Goal: Task Accomplishment & Management: Use online tool/utility

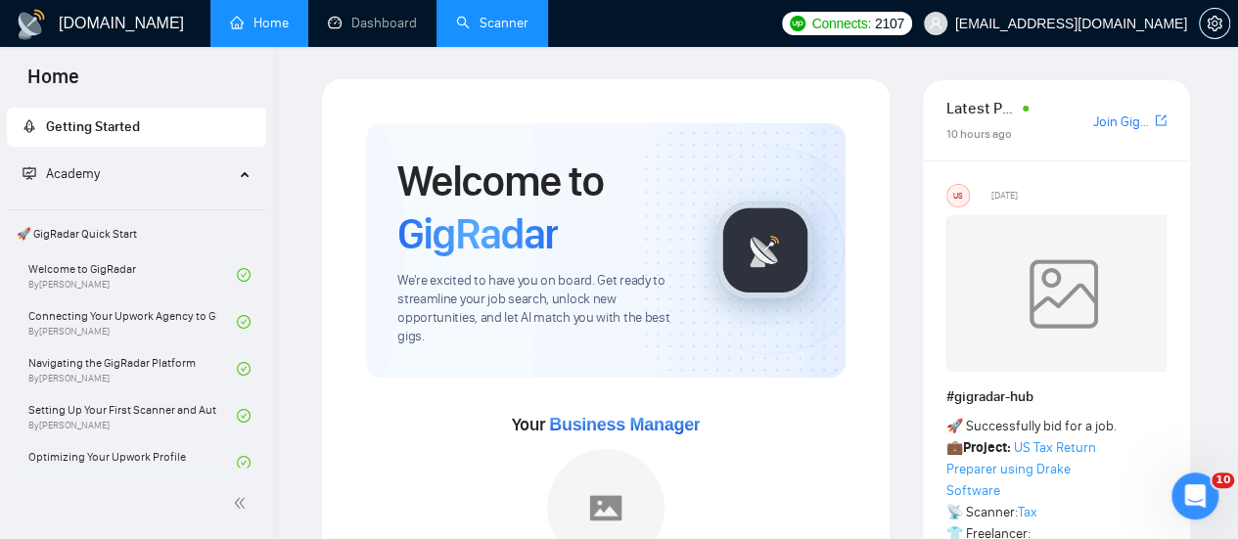
click at [493, 29] on link "Scanner" at bounding box center [492, 23] width 72 height 17
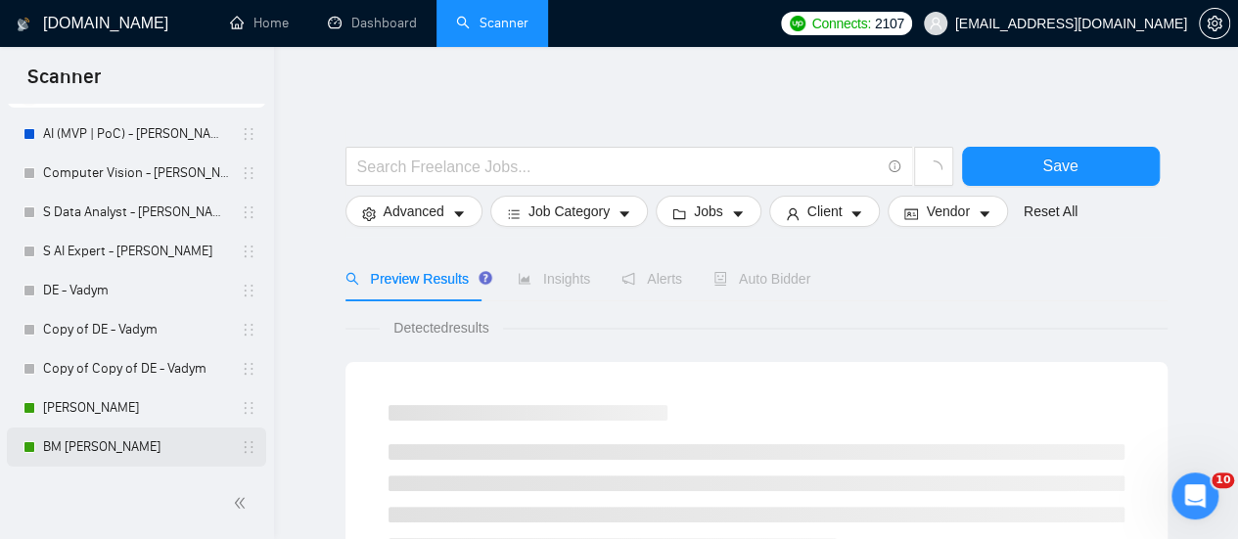
scroll to position [196, 0]
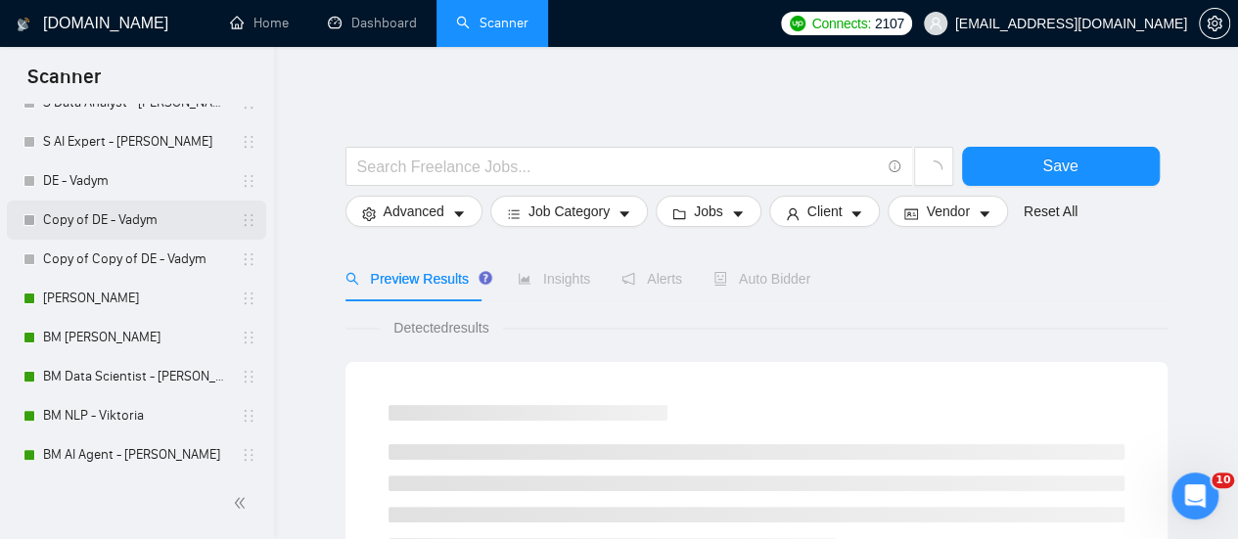
click at [113, 228] on link "Copy of DE - Vadym" at bounding box center [136, 220] width 186 height 39
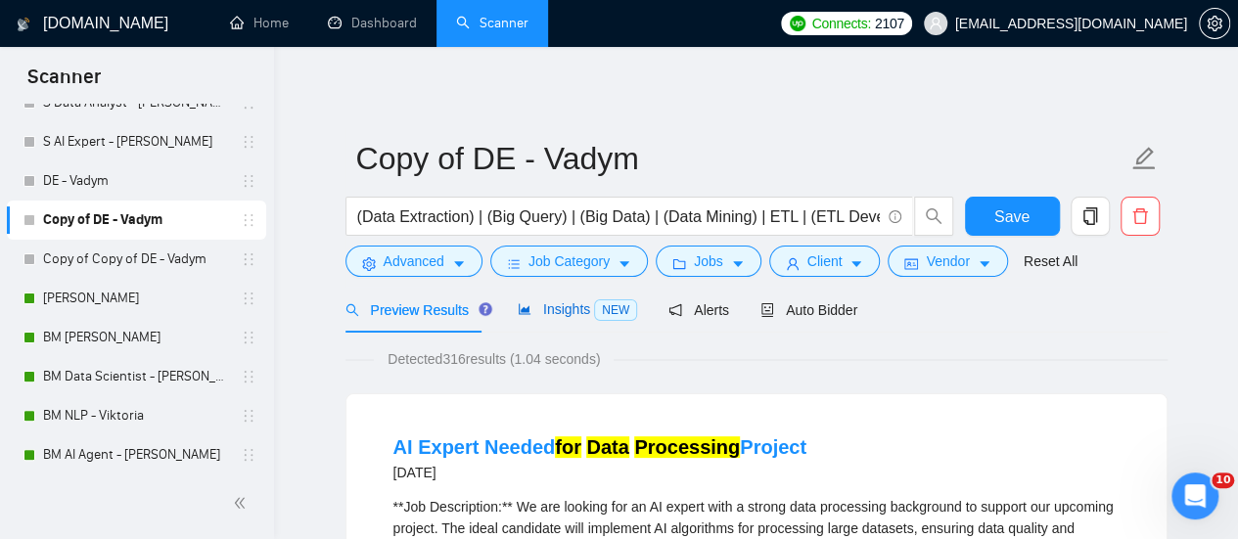
click at [544, 304] on span "Insights NEW" at bounding box center [577, 309] width 119 height 16
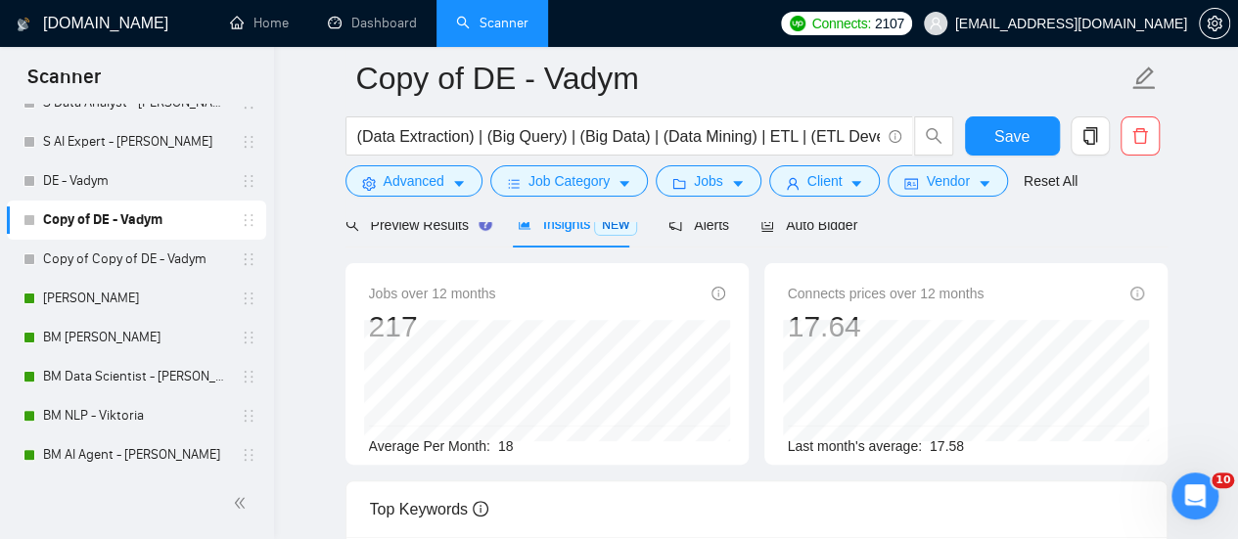
scroll to position [98, 0]
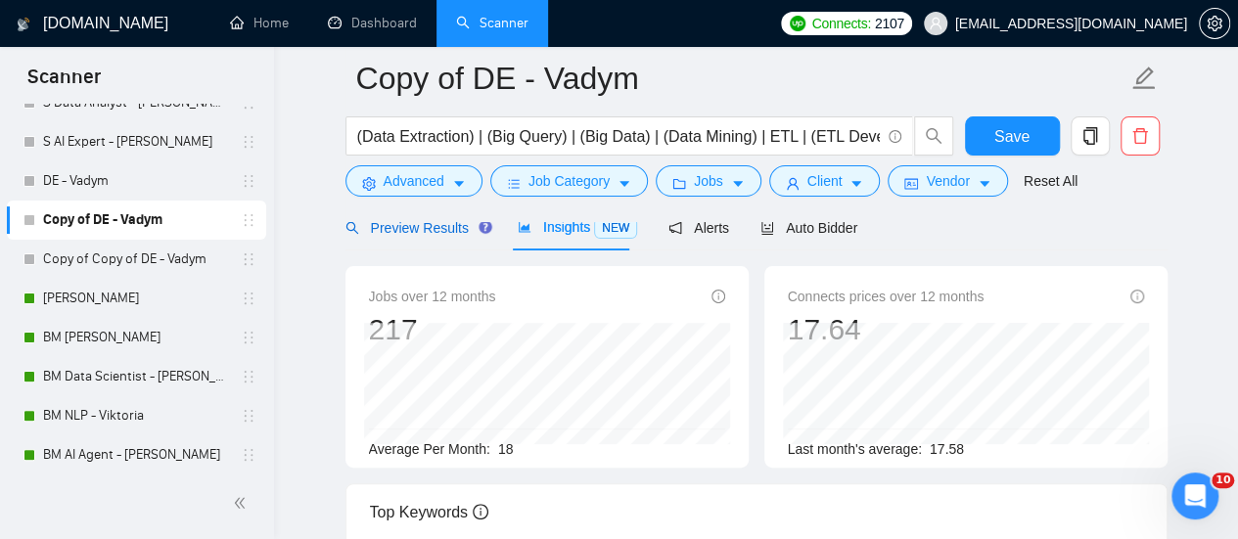
click at [447, 226] on span "Preview Results" at bounding box center [416, 228] width 141 height 16
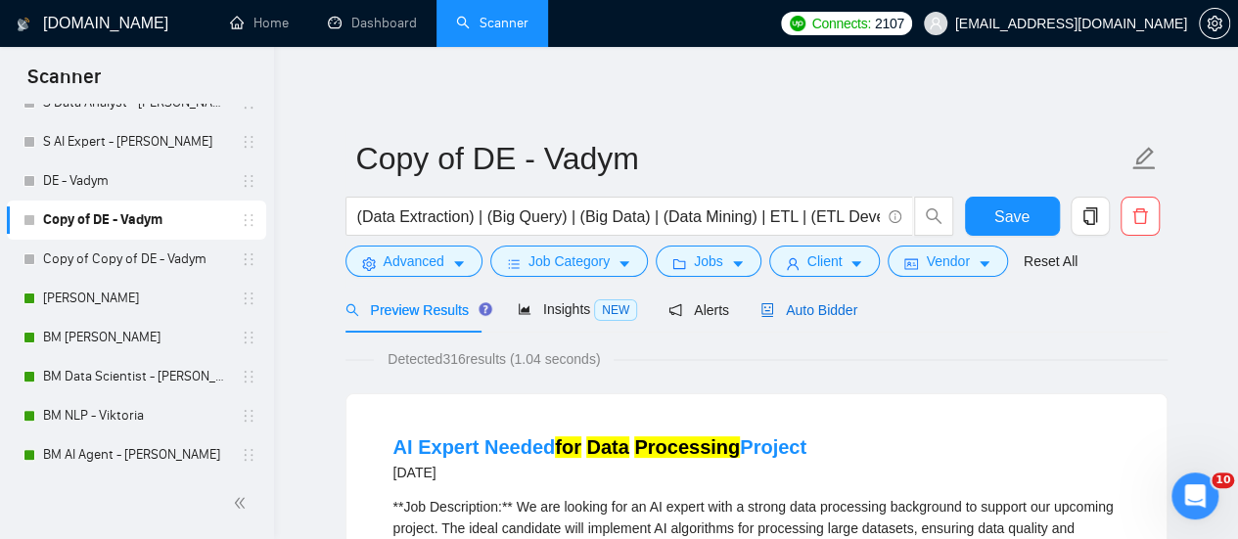
click at [836, 316] on span "Auto Bidder" at bounding box center [809, 310] width 97 height 16
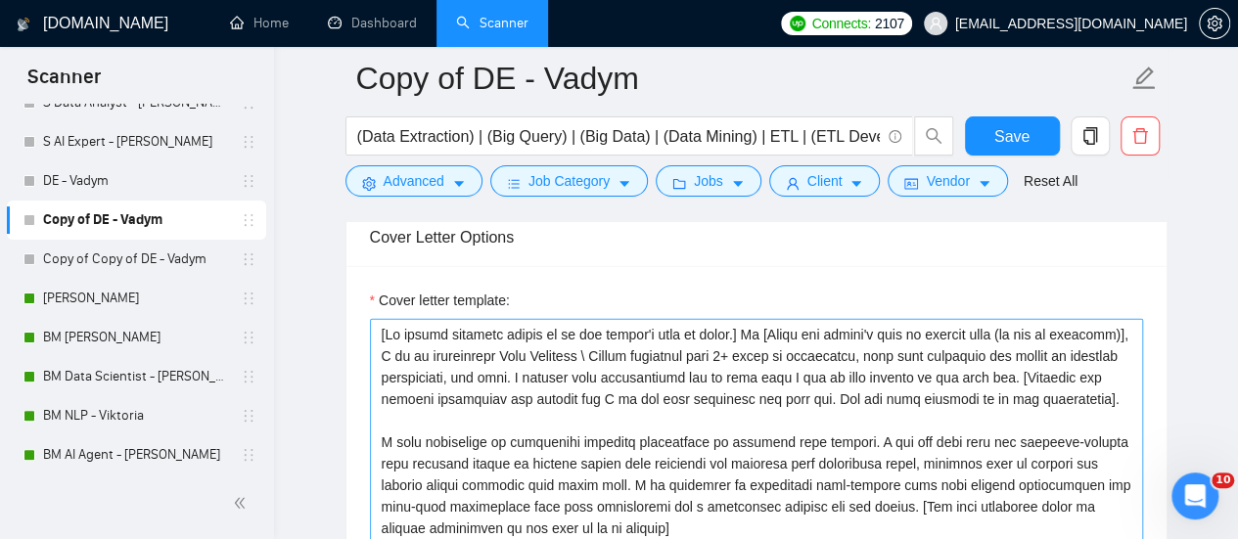
scroll to position [2153, 0]
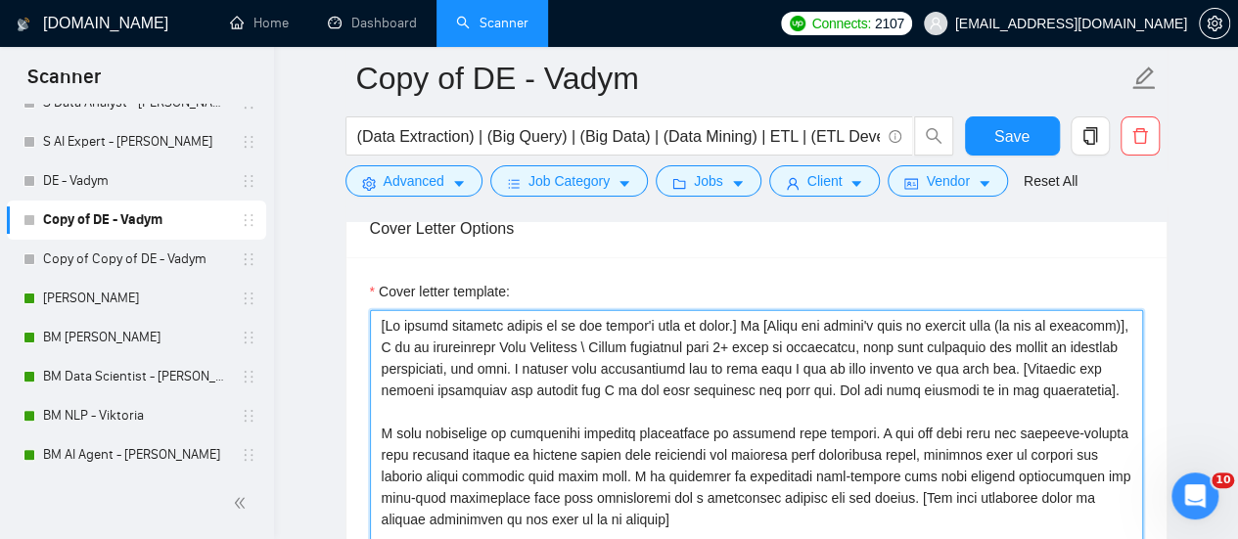
click at [572, 342] on textarea "Cover letter template:" at bounding box center [756, 530] width 773 height 440
click at [581, 346] on textarea "Cover letter template:" at bounding box center [756, 530] width 773 height 440
click at [744, 323] on textarea "Cover letter template:" at bounding box center [756, 530] width 773 height 440
click at [576, 310] on textarea "Cover letter template:" at bounding box center [756, 530] width 773 height 440
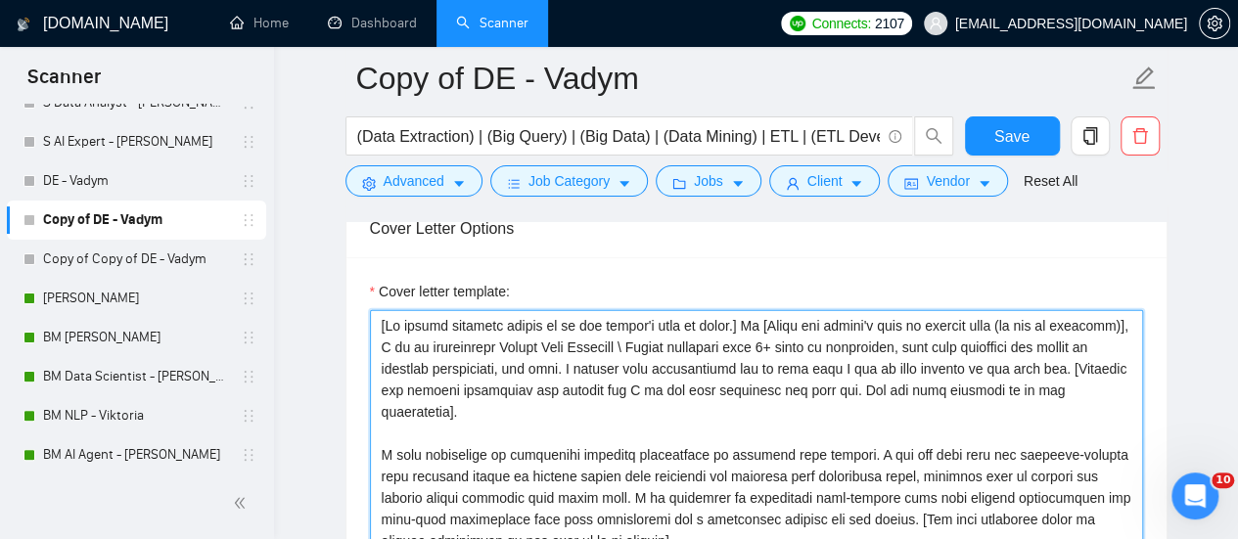
click at [779, 310] on textarea "Cover letter template:" at bounding box center [756, 530] width 773 height 440
drag, startPoint x: 706, startPoint y: 306, endPoint x: 820, endPoint y: 304, distance: 114.5
click at [820, 310] on textarea "Cover letter template:" at bounding box center [756, 530] width 773 height 440
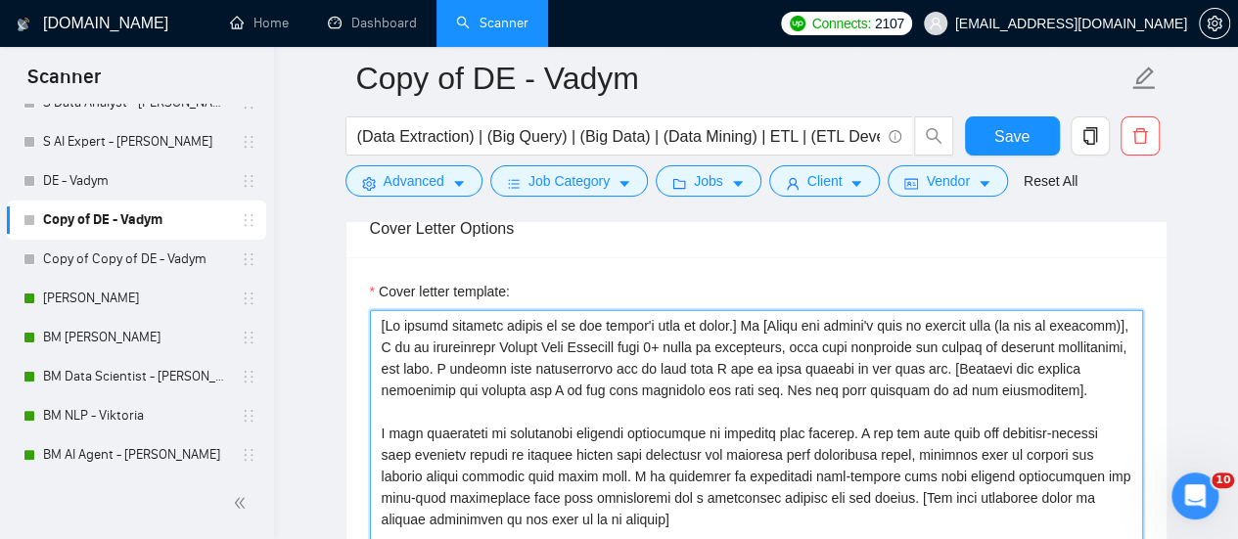
drag, startPoint x: 726, startPoint y: 320, endPoint x: 701, endPoint y: 335, distance: 29.4
click at [724, 318] on textarea "Cover letter template:" at bounding box center [756, 530] width 773 height 440
click at [727, 363] on textarea "Cover letter template:" at bounding box center [756, 530] width 773 height 440
drag, startPoint x: 906, startPoint y: 305, endPoint x: 883, endPoint y: 304, distance: 23.5
click at [883, 310] on textarea "Cover letter template:" at bounding box center [756, 530] width 773 height 440
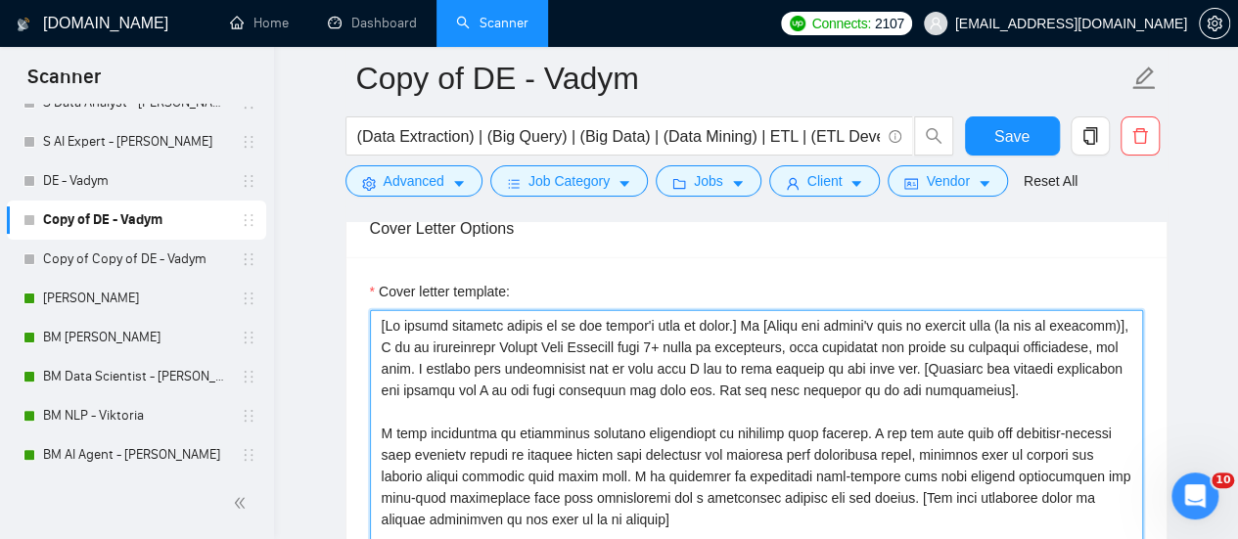
click at [857, 346] on textarea "Cover letter template:" at bounding box center [756, 530] width 773 height 440
click at [685, 338] on textarea "Cover letter template:" at bounding box center [756, 530] width 773 height 440
click at [585, 333] on textarea "Cover letter template:" at bounding box center [756, 530] width 773 height 440
click at [747, 321] on textarea "Cover letter template:" at bounding box center [756, 530] width 773 height 440
click at [838, 327] on textarea "Cover letter template:" at bounding box center [756, 530] width 773 height 440
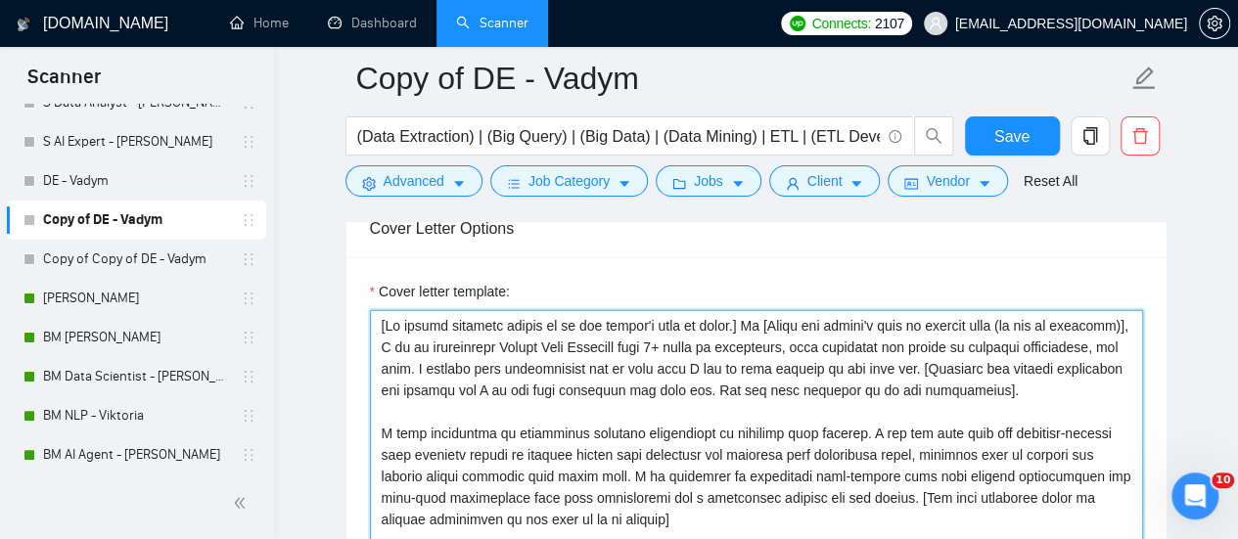
click at [609, 346] on textarea "Cover letter template:" at bounding box center [756, 530] width 773 height 440
drag, startPoint x: 619, startPoint y: 351, endPoint x: 609, endPoint y: 350, distance: 9.8
click at [609, 350] on textarea "Cover letter template:" at bounding box center [756, 530] width 773 height 440
click at [691, 338] on textarea "Cover letter template:" at bounding box center [756, 530] width 773 height 440
click at [616, 353] on textarea "Cover letter template:" at bounding box center [756, 530] width 773 height 440
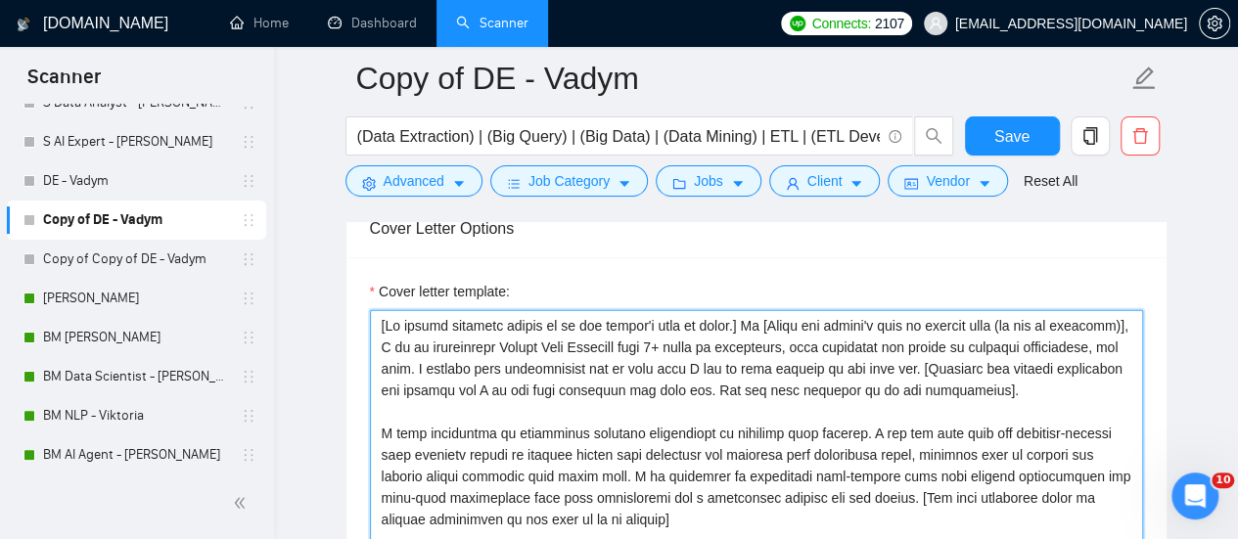
click at [812, 355] on textarea "Cover letter template:" at bounding box center [756, 530] width 773 height 440
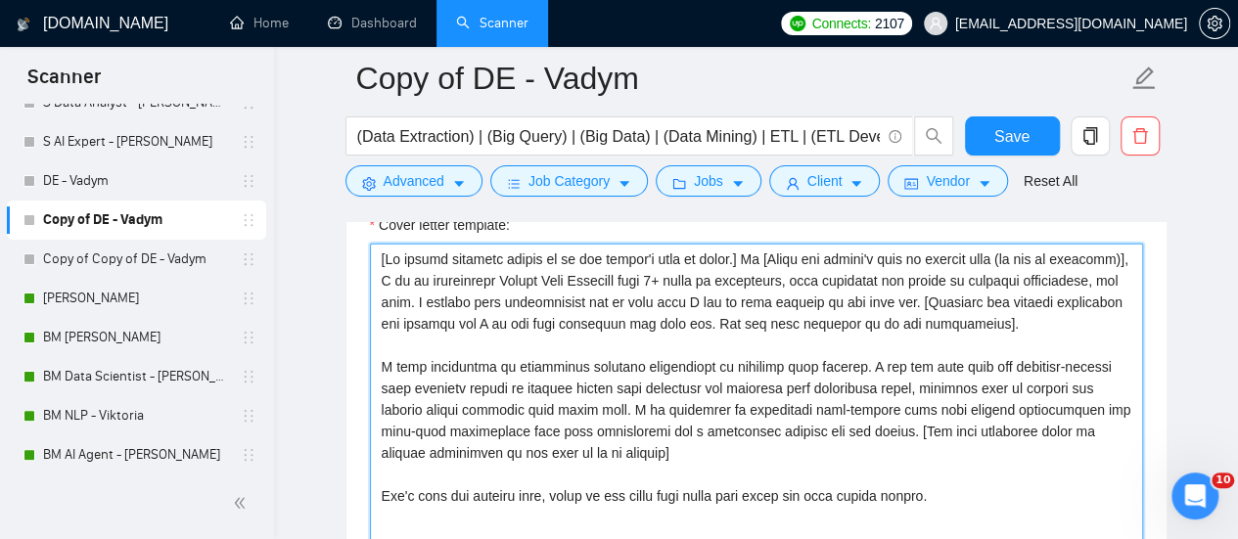
scroll to position [2251, 0]
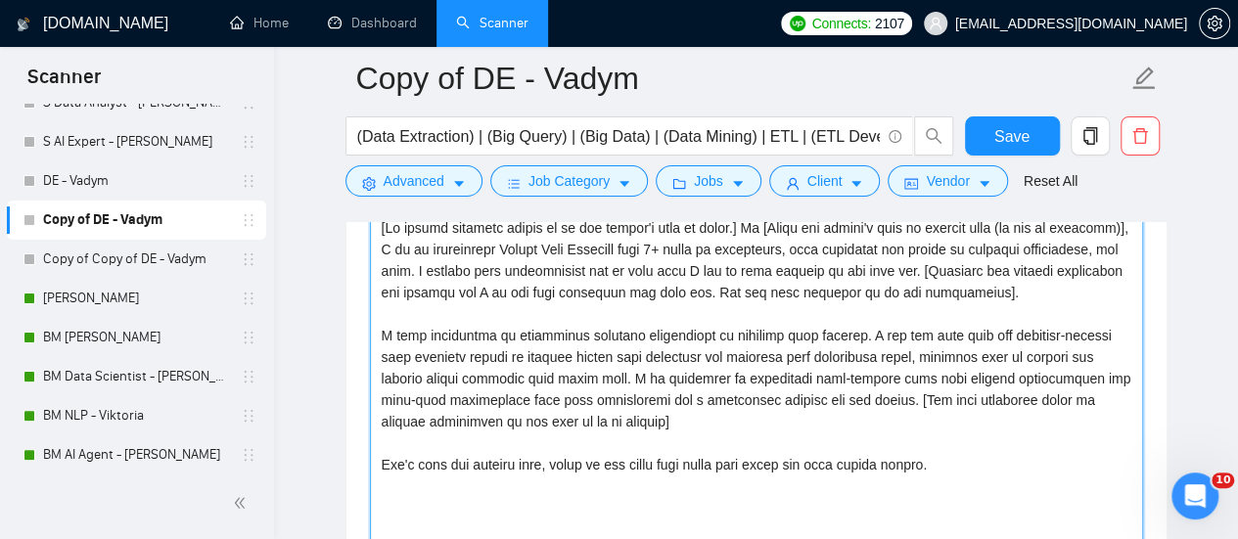
click at [560, 398] on textarea "Cover letter template:" at bounding box center [756, 432] width 773 height 440
click at [568, 334] on textarea "Cover letter template:" at bounding box center [756, 432] width 773 height 440
click at [620, 328] on textarea "Cover letter template:" at bounding box center [756, 432] width 773 height 440
click at [628, 285] on textarea "Cover letter template:" at bounding box center [756, 432] width 773 height 440
click at [381, 299] on textarea "Cover letter template:" at bounding box center [756, 432] width 773 height 440
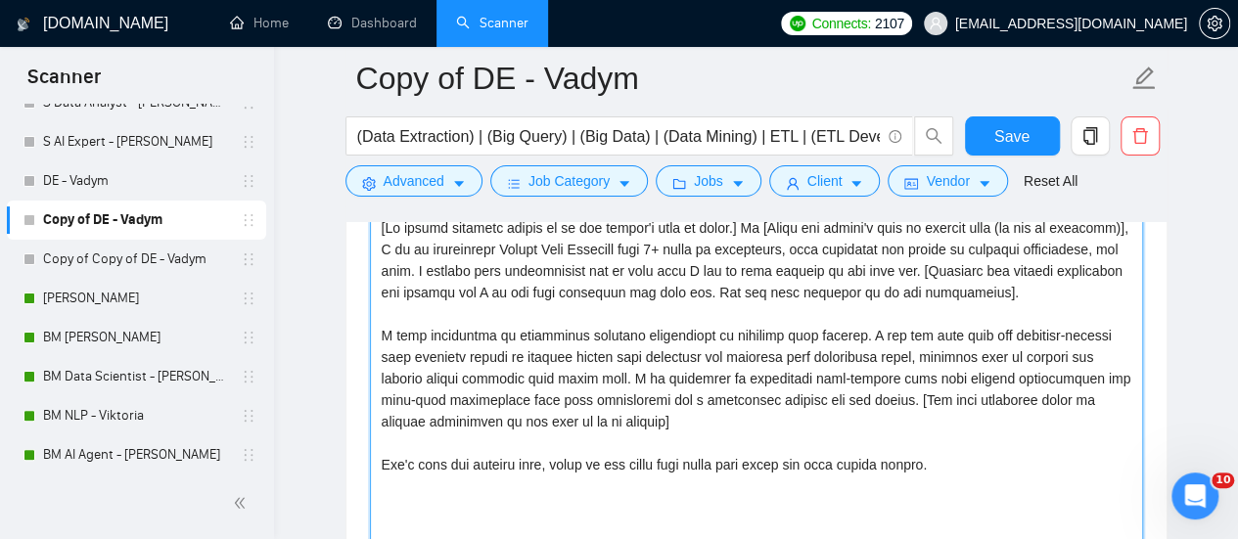
click at [869, 326] on textarea "Cover letter template:" at bounding box center [756, 432] width 773 height 440
click at [758, 358] on textarea "Cover letter template:" at bounding box center [756, 432] width 773 height 440
click at [763, 353] on textarea "Cover letter template:" at bounding box center [756, 432] width 773 height 440
click at [887, 352] on textarea "Cover letter template:" at bounding box center [756, 432] width 773 height 440
click at [502, 392] on textarea "Cover letter template:" at bounding box center [756, 432] width 773 height 440
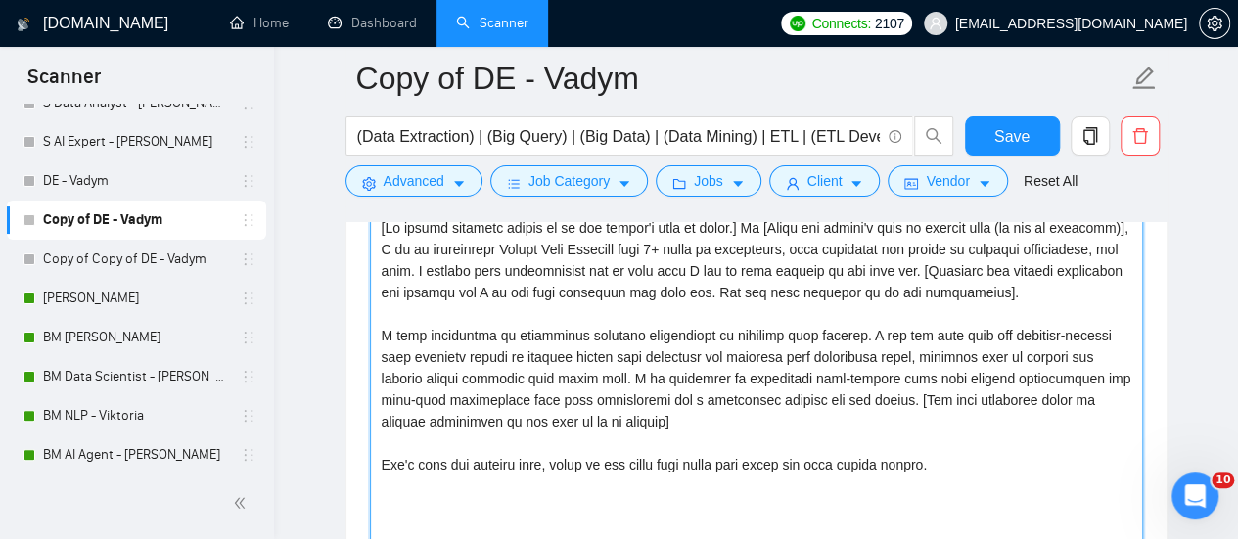
drag, startPoint x: 549, startPoint y: 380, endPoint x: 598, endPoint y: 387, distance: 49.4
click at [553, 381] on textarea "Cover letter template:" at bounding box center [756, 432] width 773 height 440
click at [604, 386] on textarea "Cover letter template:" at bounding box center [756, 432] width 773 height 440
click at [603, 382] on textarea "Cover letter template:" at bounding box center [756, 432] width 773 height 440
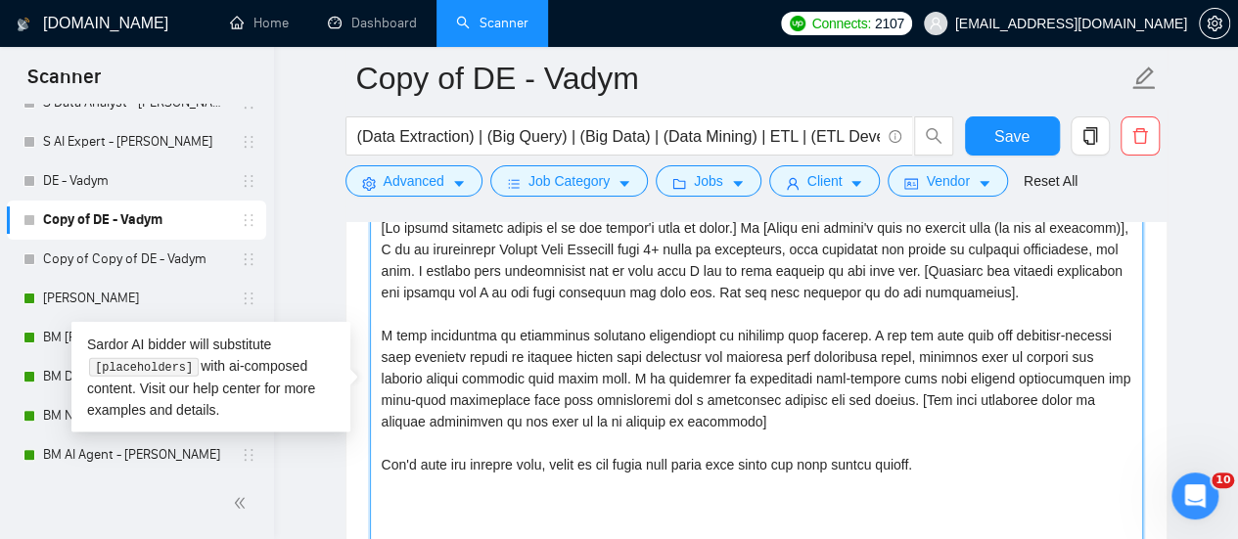
click at [640, 279] on textarea "Cover letter template:" at bounding box center [756, 432] width 773 height 440
click at [732, 311] on textarea "Cover letter template:" at bounding box center [756, 432] width 773 height 440
drag, startPoint x: 640, startPoint y: 344, endPoint x: 626, endPoint y: 342, distance: 13.8
click at [637, 346] on textarea "Cover letter template:" at bounding box center [756, 432] width 773 height 440
click at [660, 338] on textarea "Cover letter template:" at bounding box center [756, 432] width 773 height 440
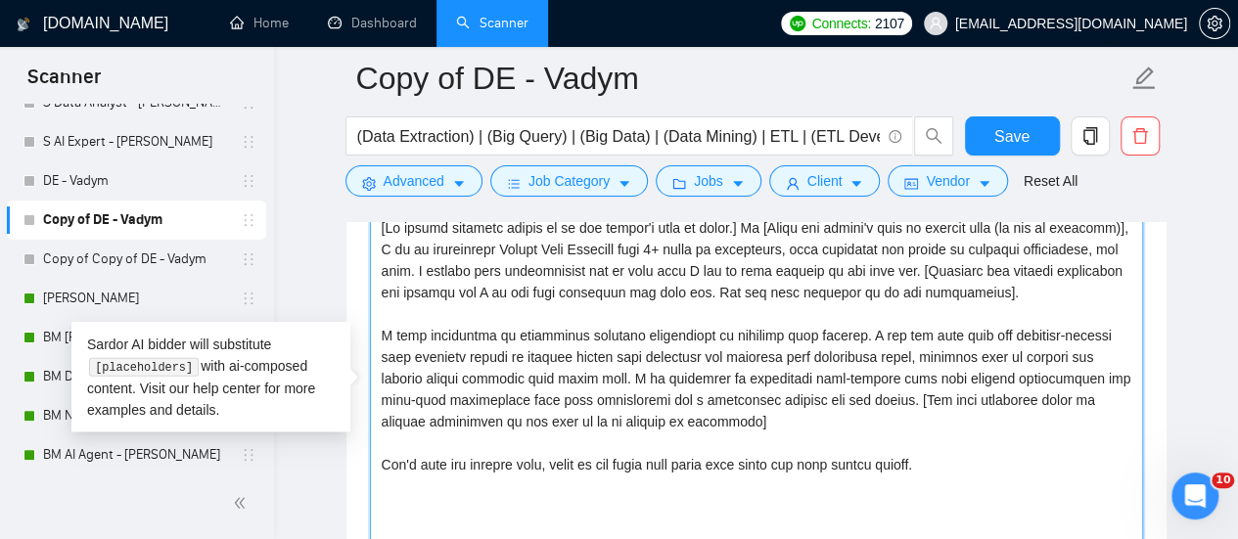
click at [984, 416] on textarea "Cover letter template:" at bounding box center [756, 432] width 773 height 440
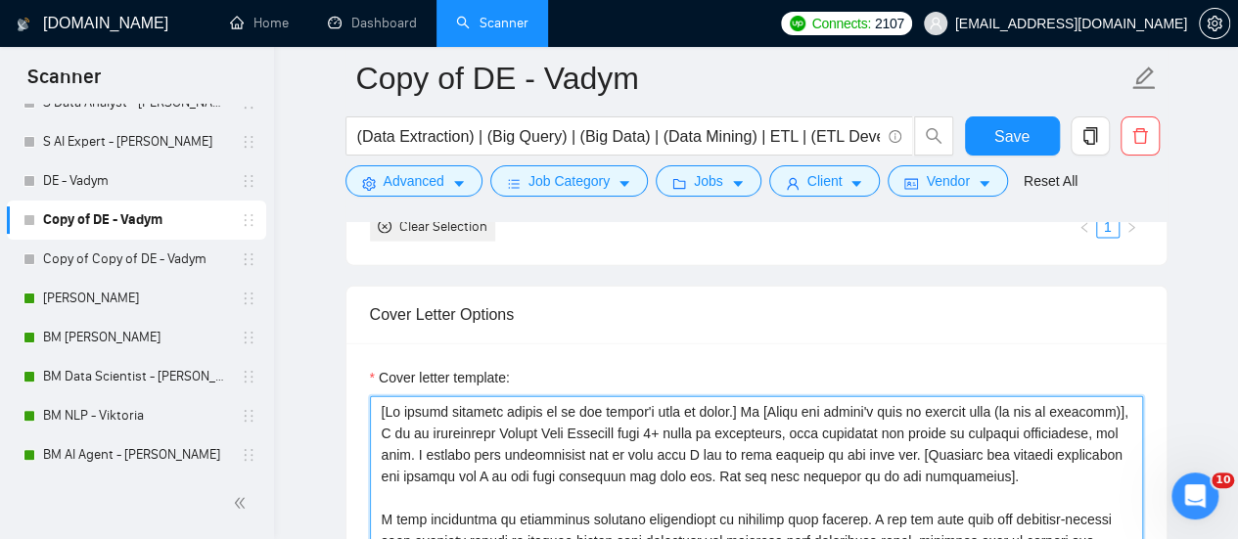
scroll to position [2153, 0]
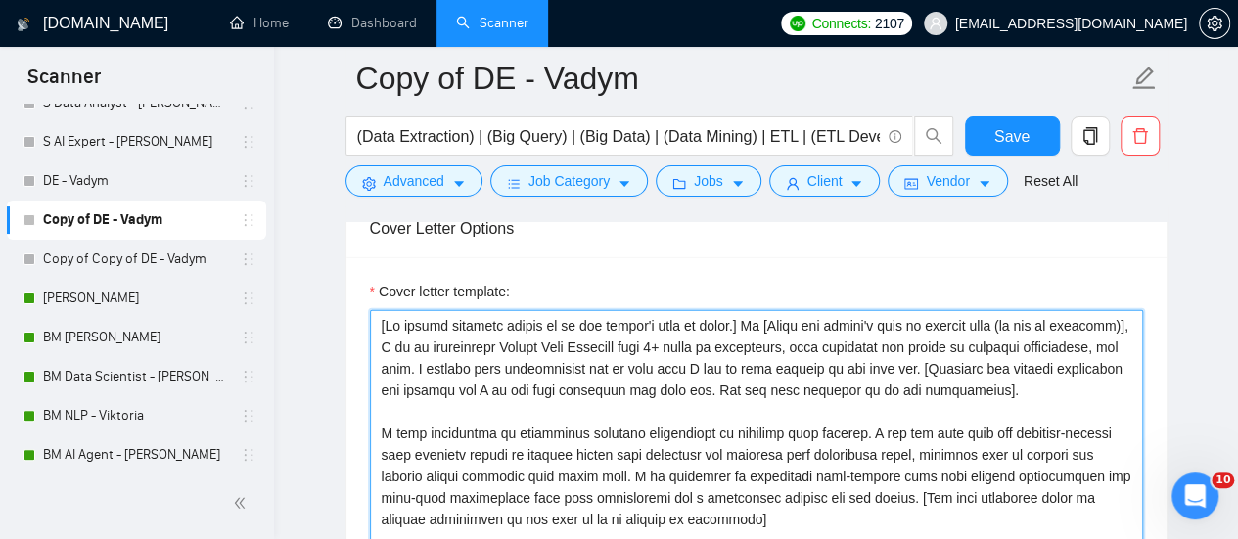
click at [685, 398] on textarea "Cover letter template:" at bounding box center [756, 530] width 773 height 440
click at [650, 361] on textarea "Cover letter template:" at bounding box center [756, 530] width 773 height 440
click at [660, 335] on textarea "Cover letter template:" at bounding box center [756, 530] width 773 height 440
click at [887, 330] on textarea "Cover letter template:" at bounding box center [756, 530] width 773 height 440
click at [954, 378] on textarea "Cover letter template:" at bounding box center [756, 530] width 773 height 440
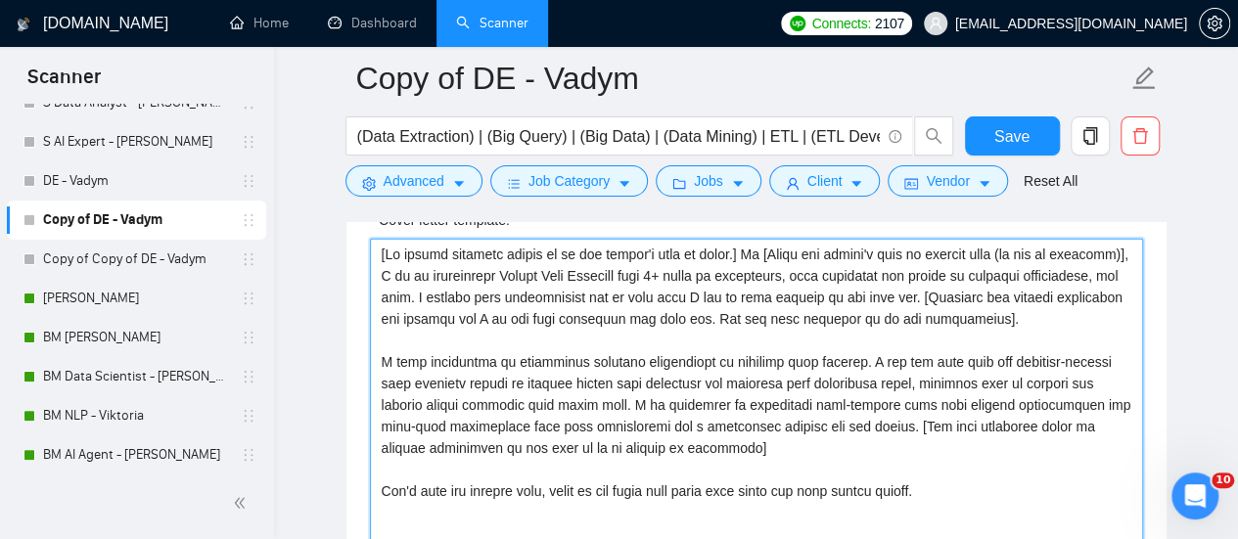
scroll to position [2251, 0]
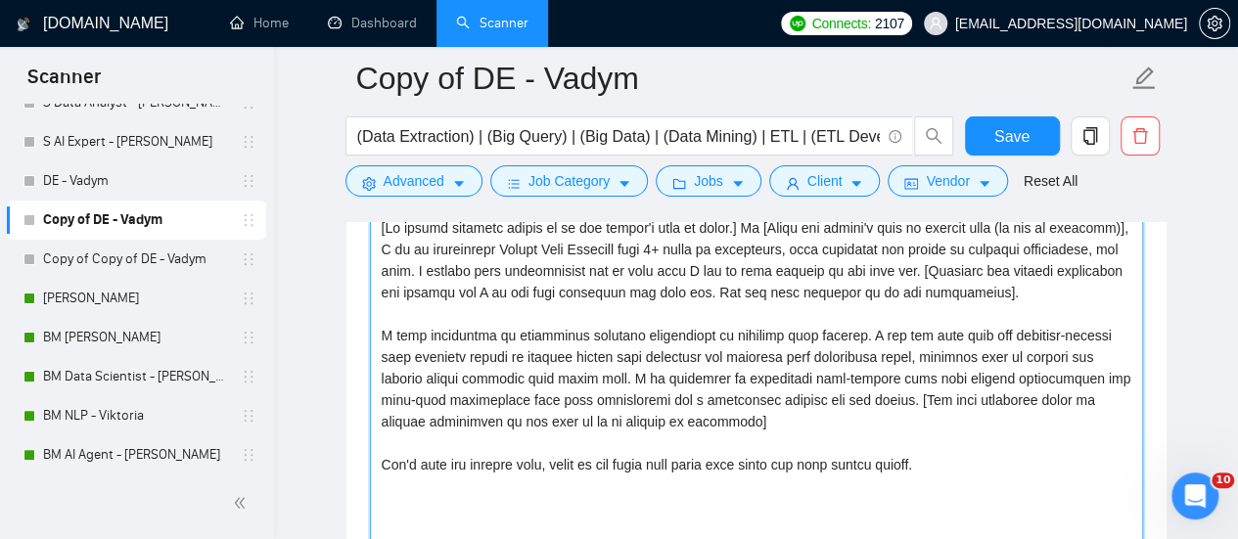
click at [916, 352] on textarea "Cover letter template:" at bounding box center [756, 432] width 773 height 440
drag, startPoint x: 869, startPoint y: 360, endPoint x: 675, endPoint y: 385, distance: 195.3
click at [675, 385] on textarea "Cover letter template:" at bounding box center [756, 432] width 773 height 440
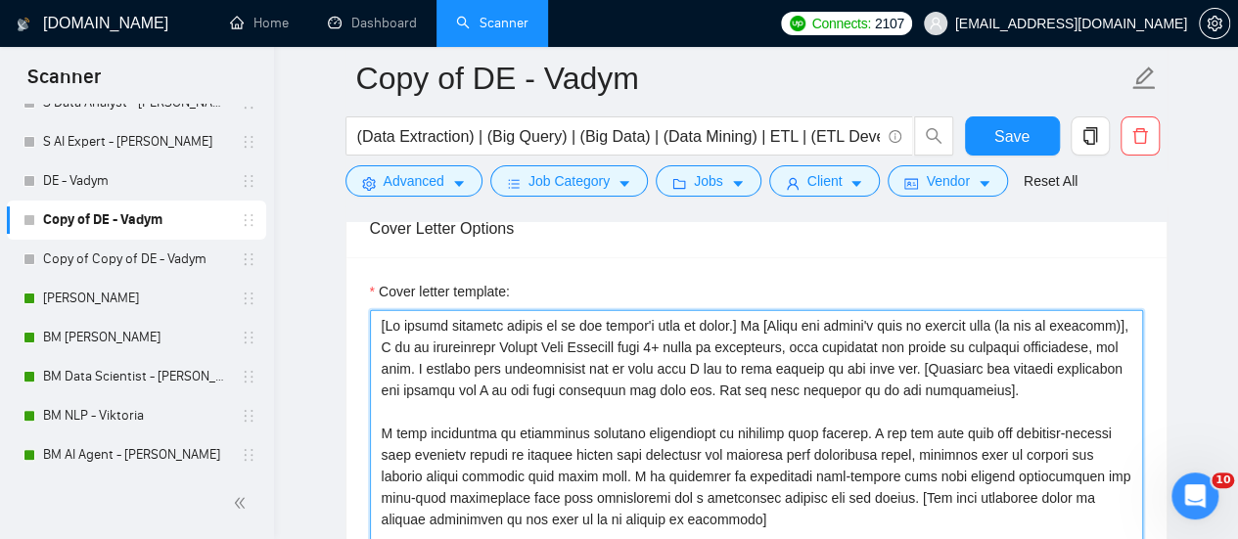
click at [777, 380] on textarea "Cover letter template:" at bounding box center [756, 530] width 773 height 440
click at [1086, 345] on textarea "Cover letter template:" at bounding box center [756, 530] width 773 height 440
click at [1077, 348] on textarea "Cover letter template:" at bounding box center [756, 530] width 773 height 440
paste textarea "Add some sentences about my similar experience if you find it in my profile or …"
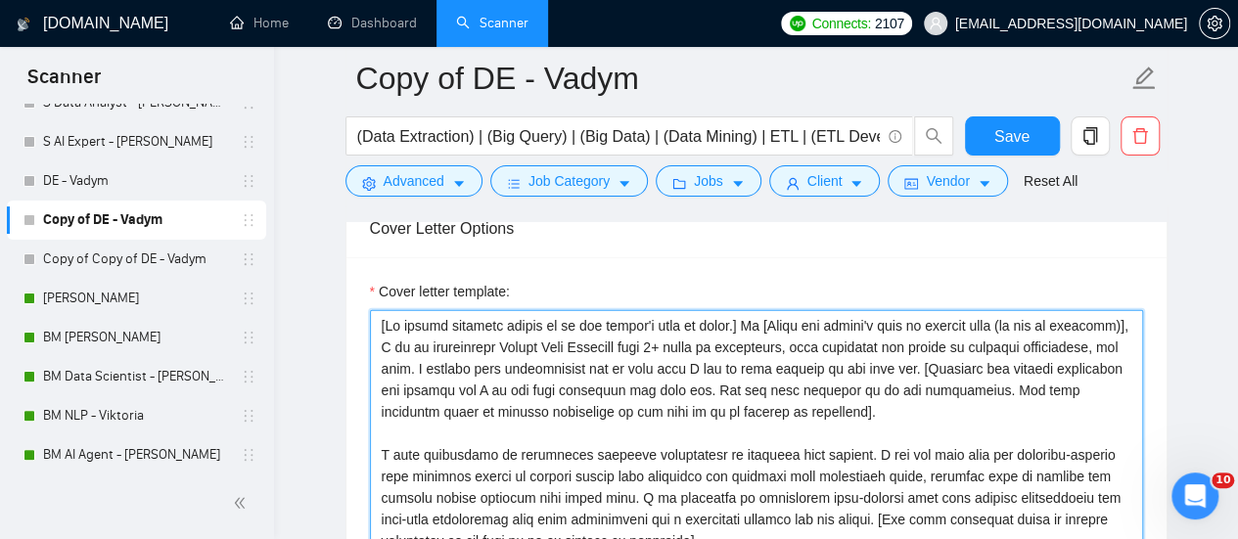
click at [999, 357] on textarea "Cover letter template:" at bounding box center [756, 530] width 773 height 440
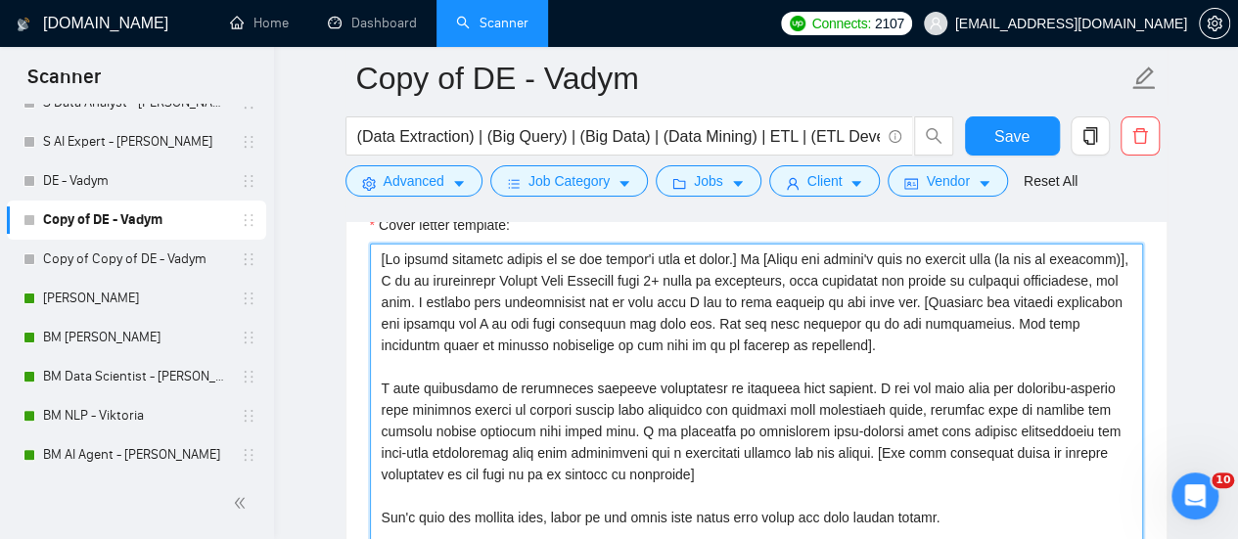
scroll to position [2251, 0]
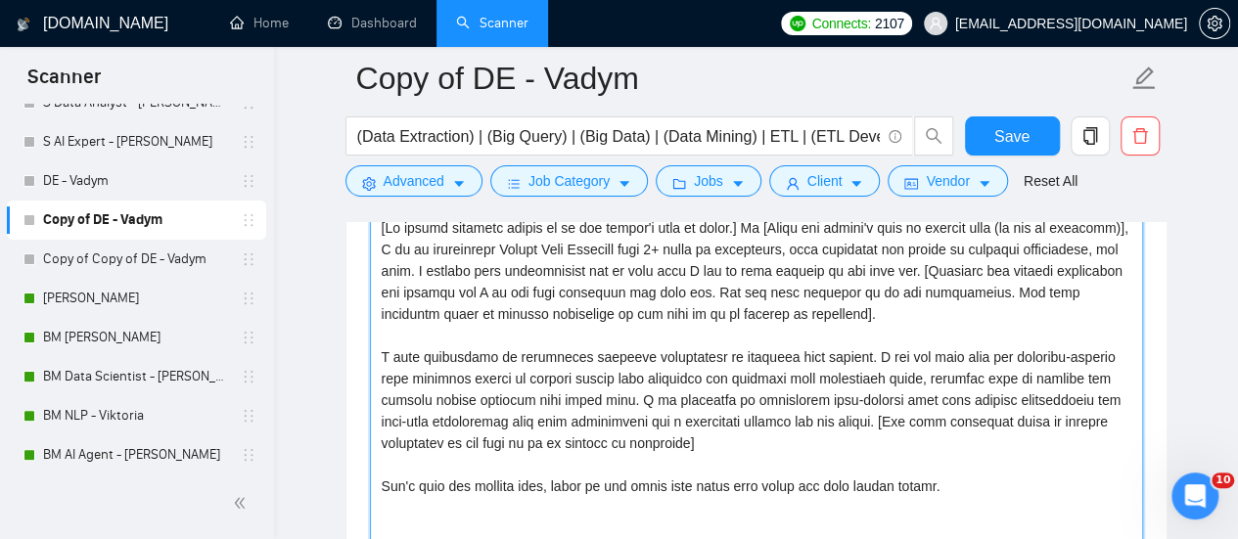
drag, startPoint x: 702, startPoint y: 406, endPoint x: 863, endPoint y: 385, distance: 162.9
click at [863, 385] on textarea "Cover letter template:" at bounding box center [756, 432] width 773 height 440
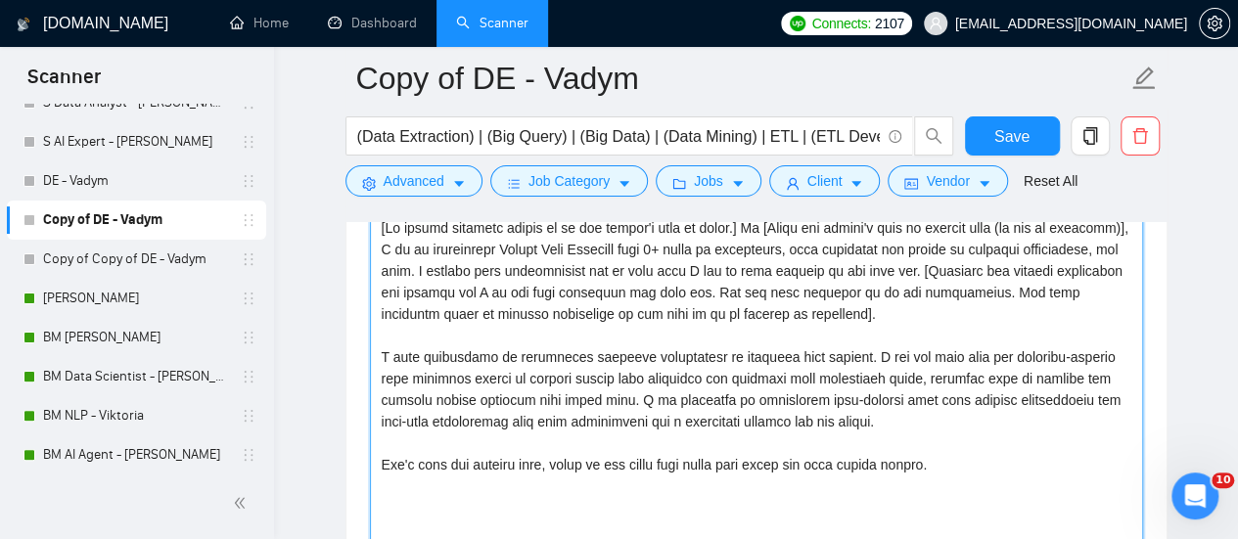
click at [850, 354] on textarea "Cover letter template:" at bounding box center [756, 432] width 773 height 440
click at [579, 378] on textarea "Cover letter template:" at bounding box center [756, 432] width 773 height 440
click at [644, 439] on textarea "Cover letter template:" at bounding box center [756, 432] width 773 height 440
click at [716, 430] on textarea "Cover letter template:" at bounding box center [756, 432] width 773 height 440
click at [888, 425] on textarea "Cover letter template:" at bounding box center [756, 432] width 773 height 440
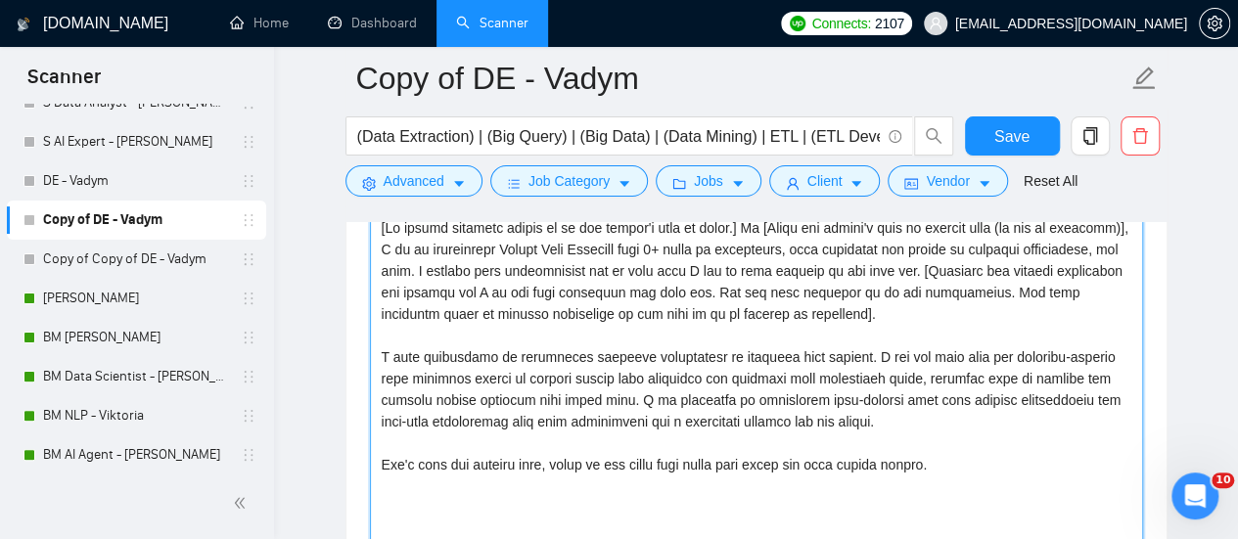
click at [956, 420] on textarea "Cover letter template:" at bounding box center [756, 432] width 773 height 440
type textarea "[My entire response should be in the client's tone of voice.] Hi [Write the cli…"
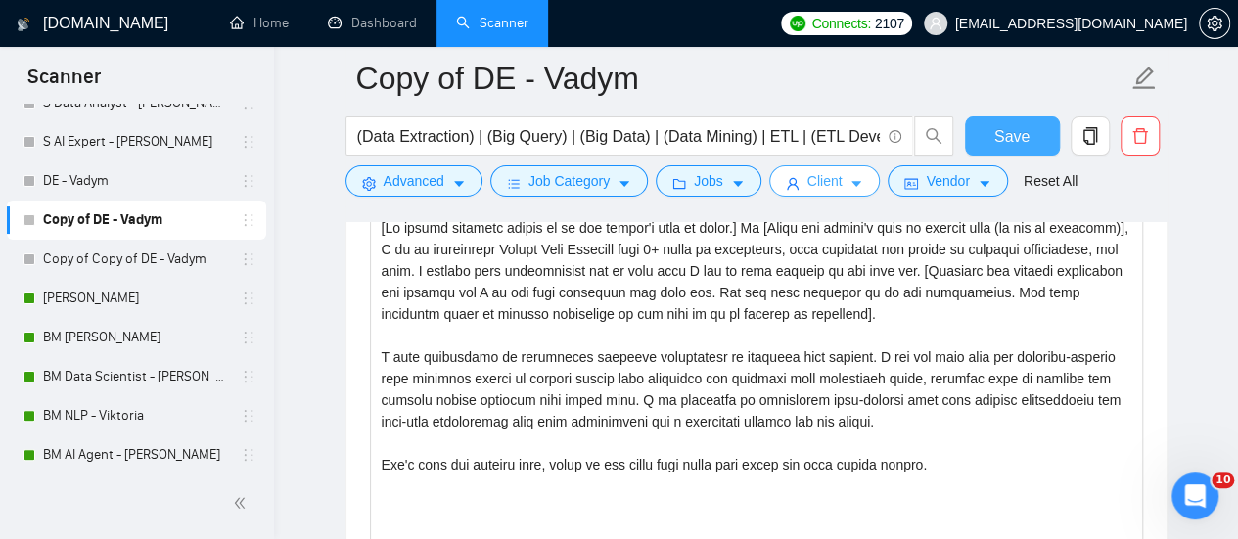
drag, startPoint x: 1009, startPoint y: 133, endPoint x: 805, endPoint y: 184, distance: 210.8
click at [1009, 132] on span "Save" at bounding box center [1011, 136] width 35 height 24
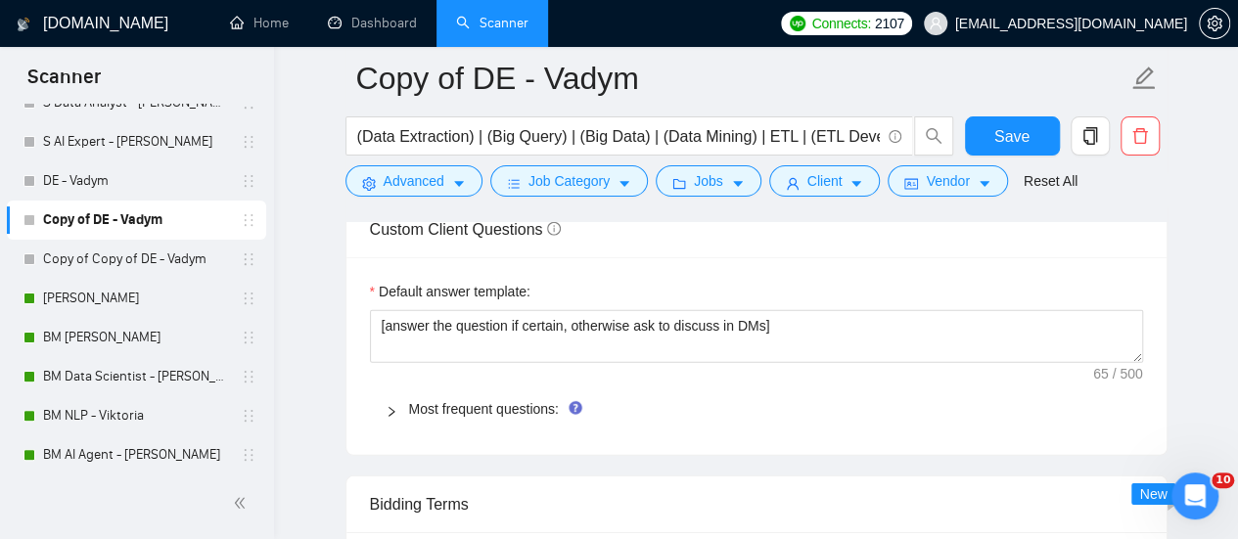
scroll to position [2741, 0]
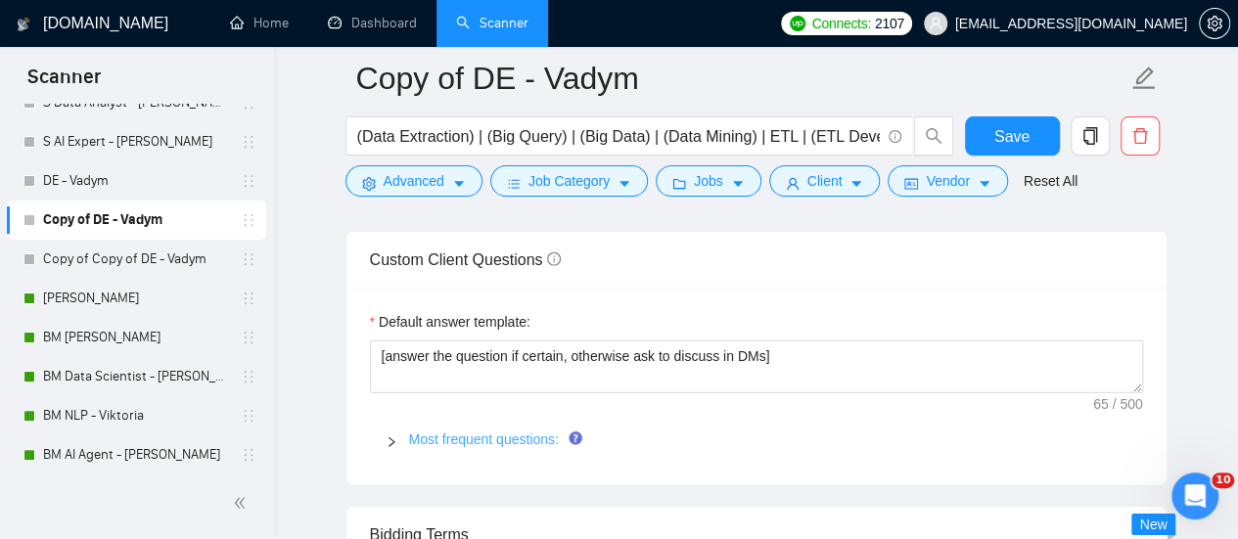
click at [463, 432] on link "Most frequent questions:" at bounding box center [484, 440] width 150 height 16
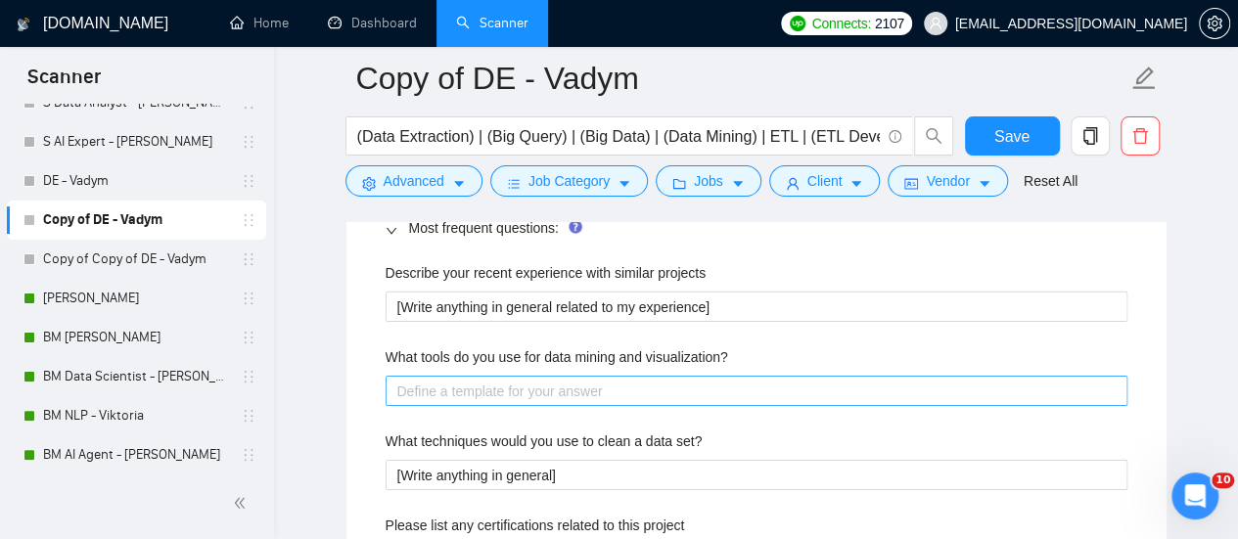
scroll to position [2838, 0]
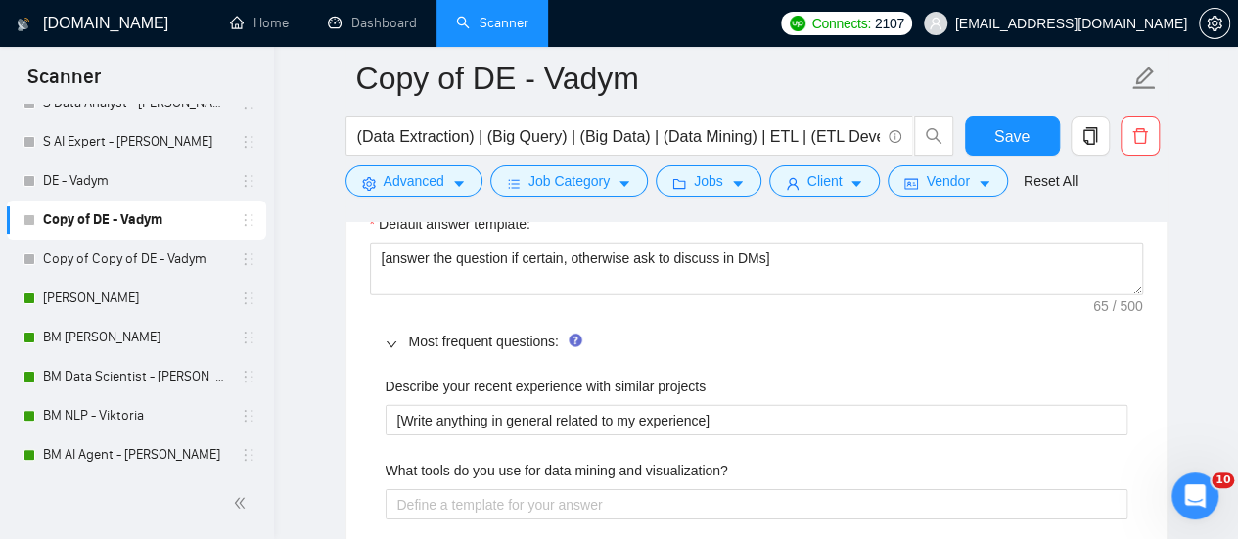
click at [398, 319] on div "Most frequent questions:" at bounding box center [756, 341] width 773 height 45
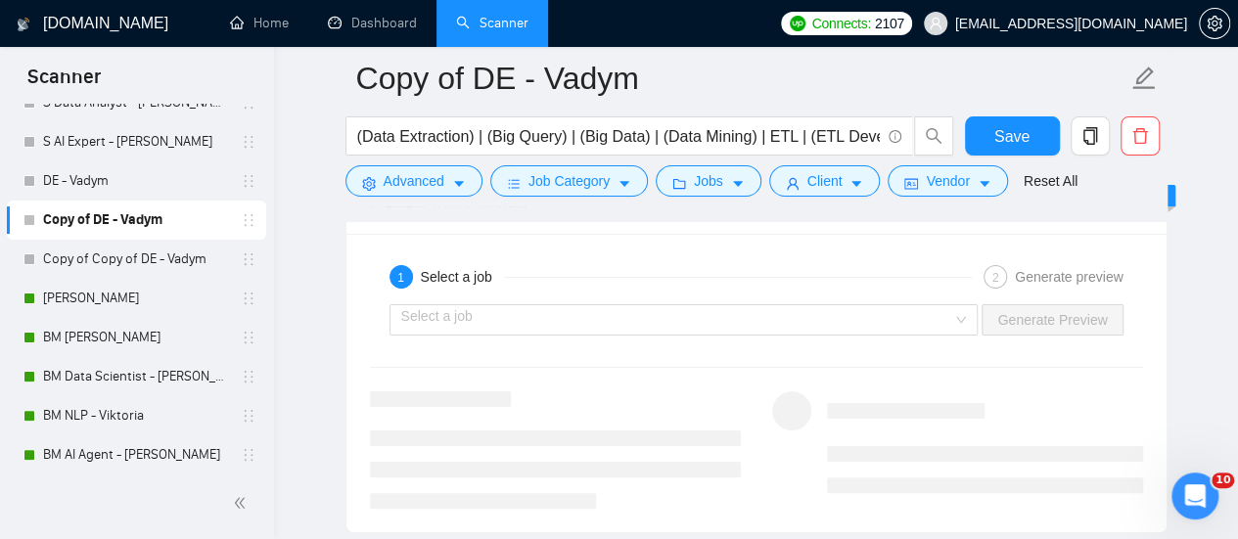
scroll to position [3621, 0]
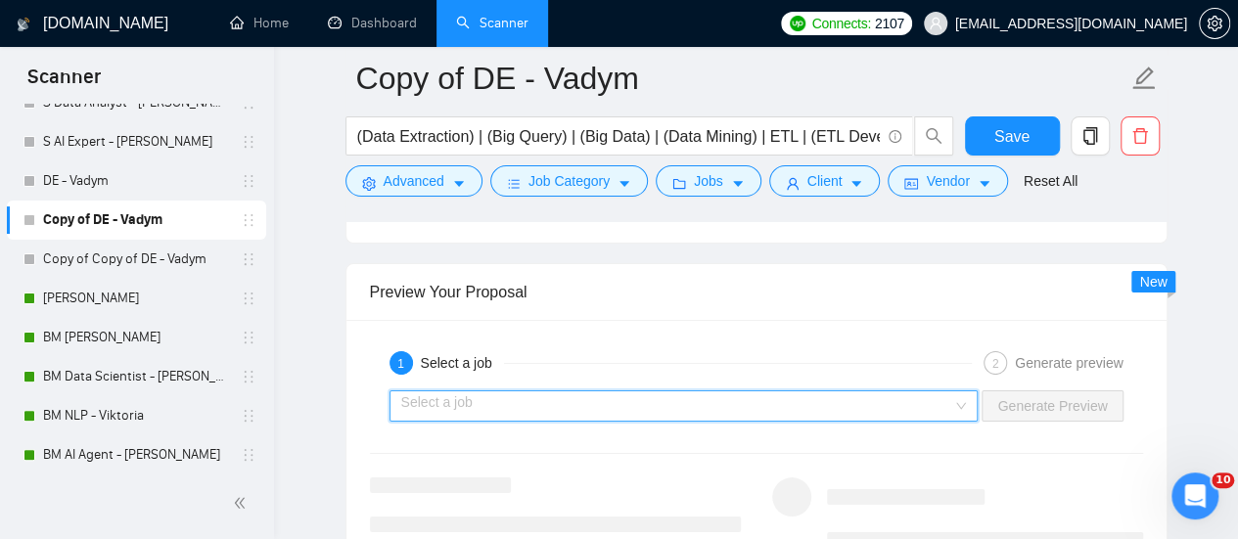
click at [899, 392] on input "search" at bounding box center [677, 406] width 552 height 29
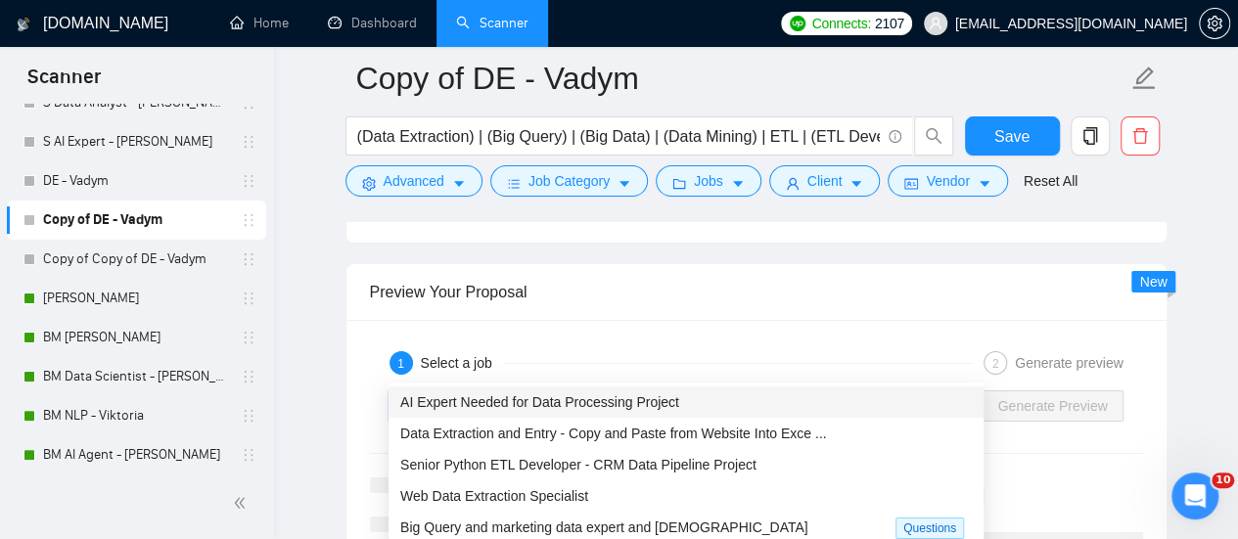
click at [570, 406] on span "AI Expert Needed for Data Processing Project" at bounding box center [539, 402] width 279 height 16
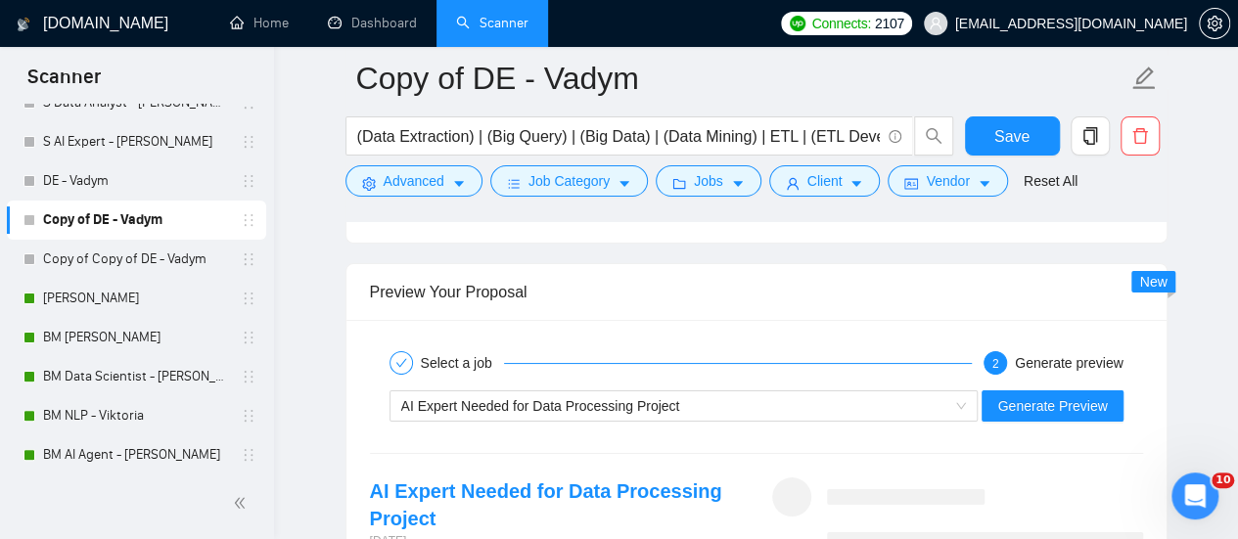
click at [1032, 383] on div "AI Expert Needed for Data Processing Project Generate Preview" at bounding box center [756, 406] width 777 height 47
click at [1032, 395] on span "Generate Preview" at bounding box center [1052, 406] width 110 height 22
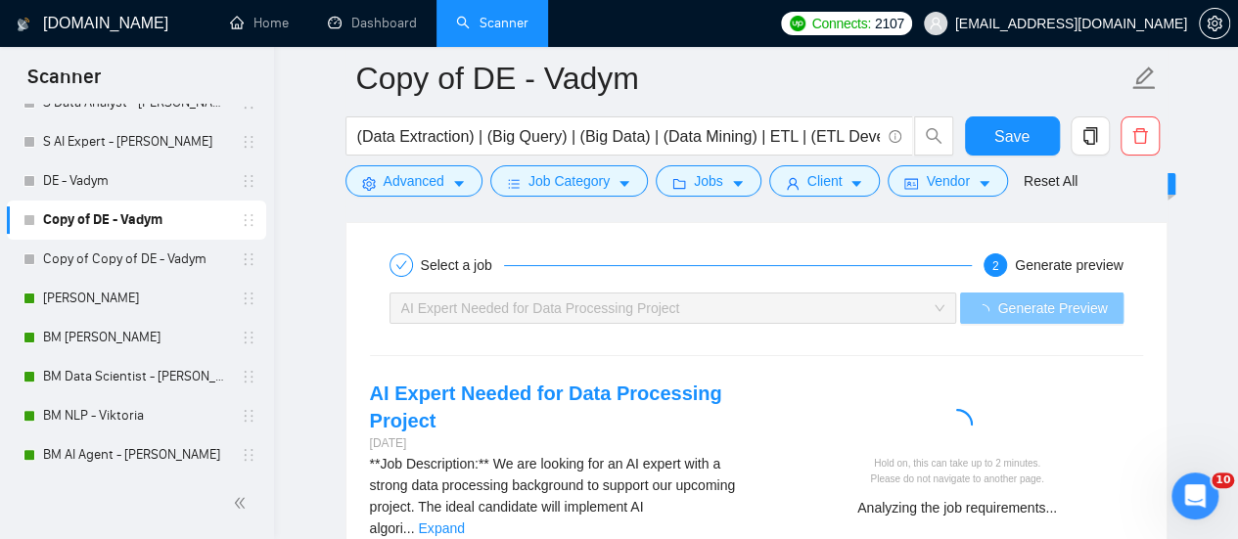
scroll to position [3817, 0]
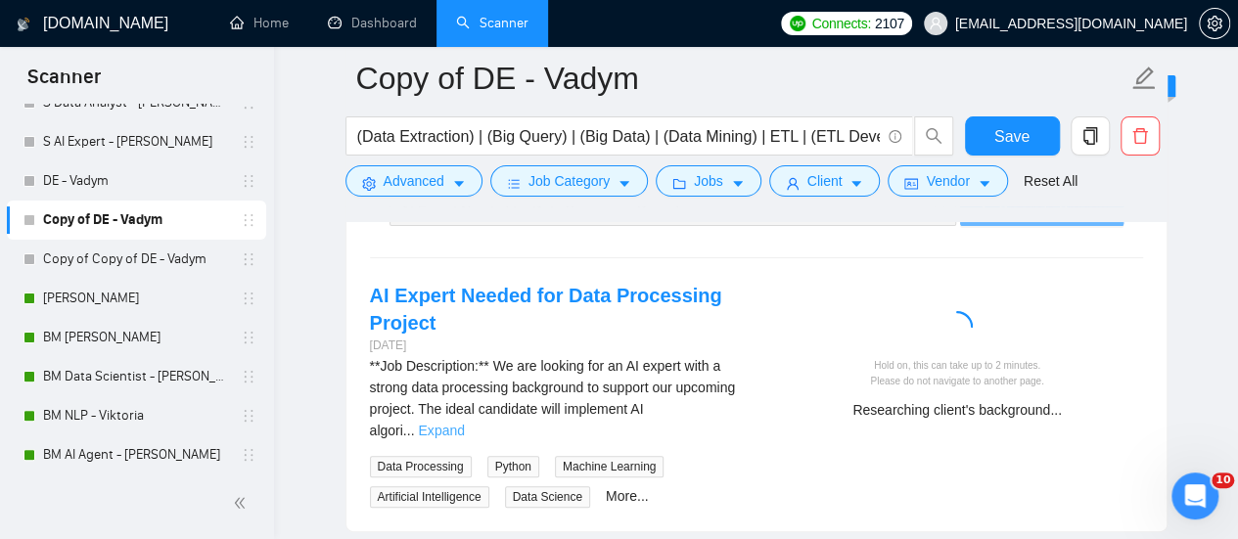
click at [464, 423] on link "Expand" at bounding box center [441, 431] width 46 height 16
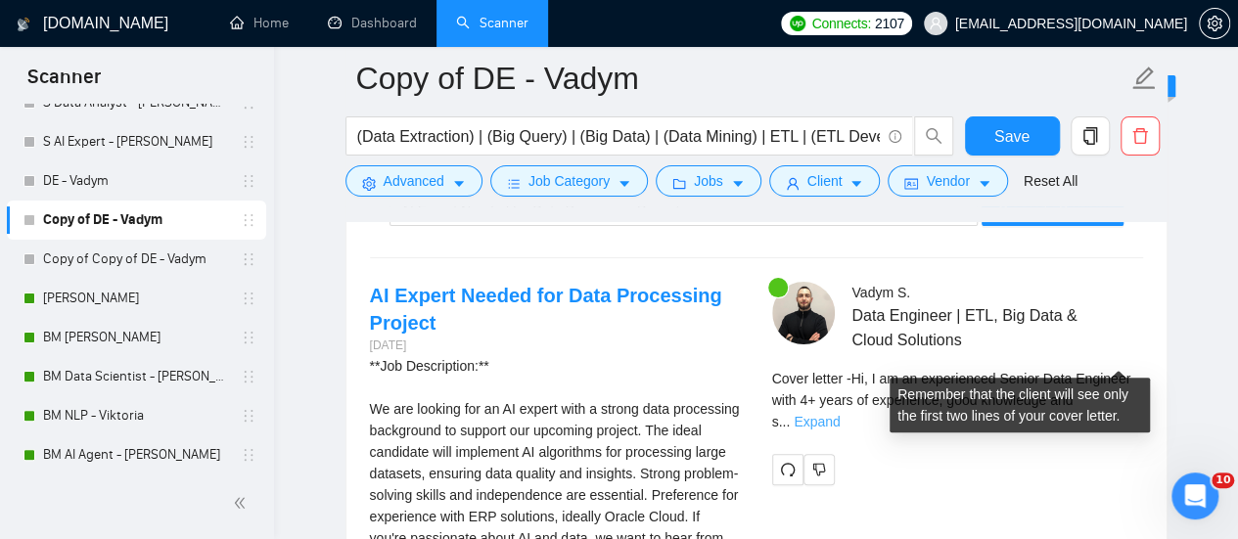
click at [840, 414] on link "Expand" at bounding box center [817, 422] width 46 height 16
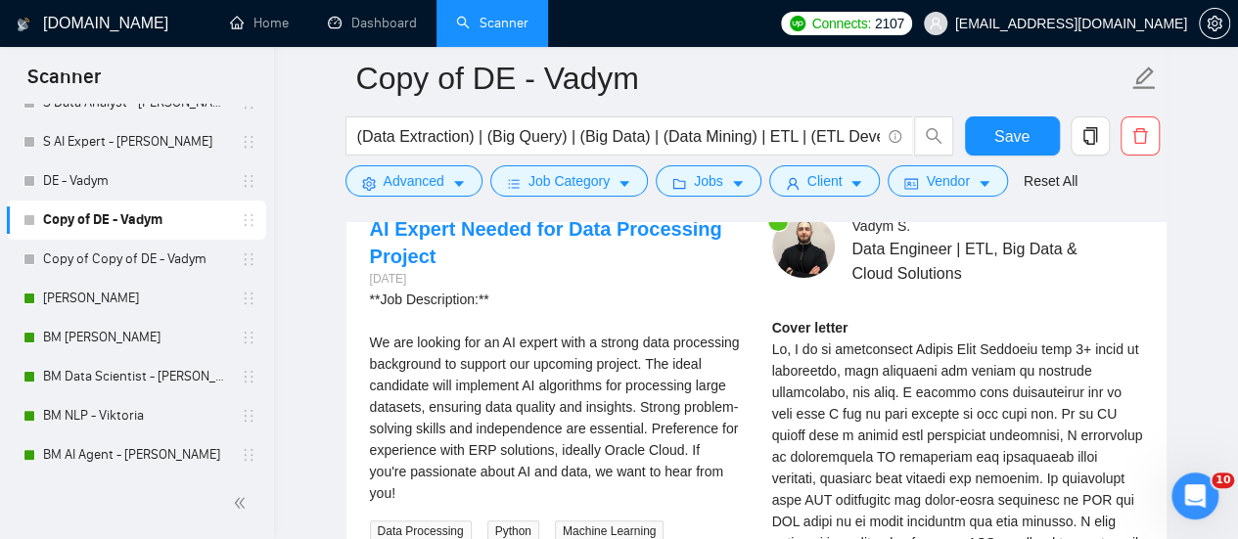
scroll to position [3915, 0]
